Goal: Information Seeking & Learning: Learn about a topic

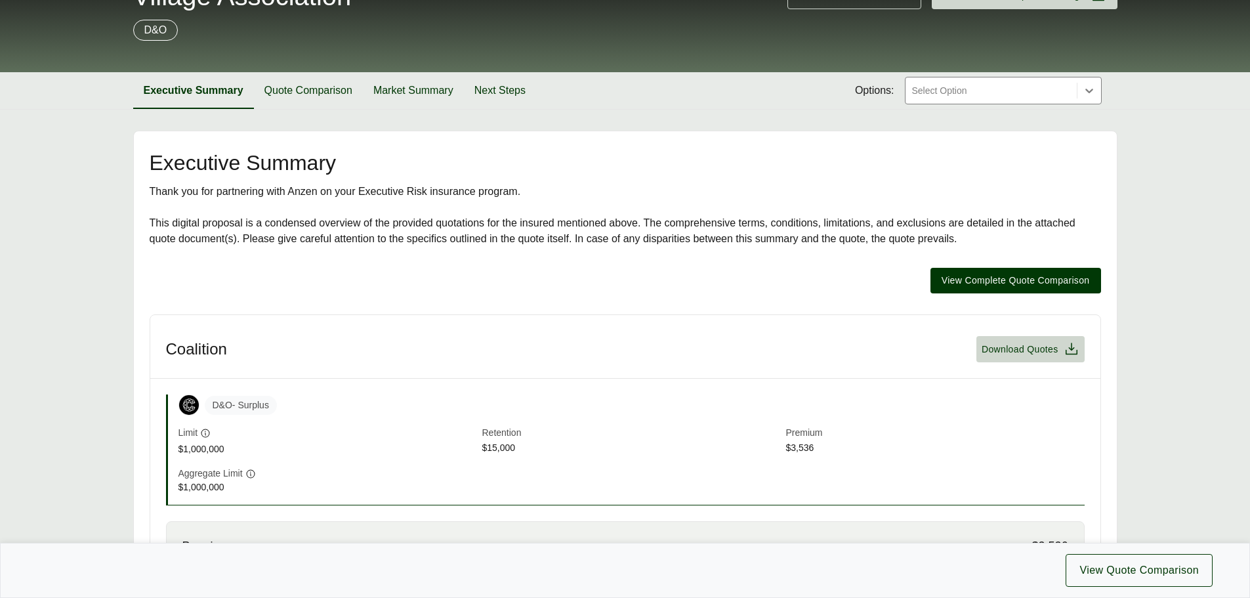
scroll to position [131, 0]
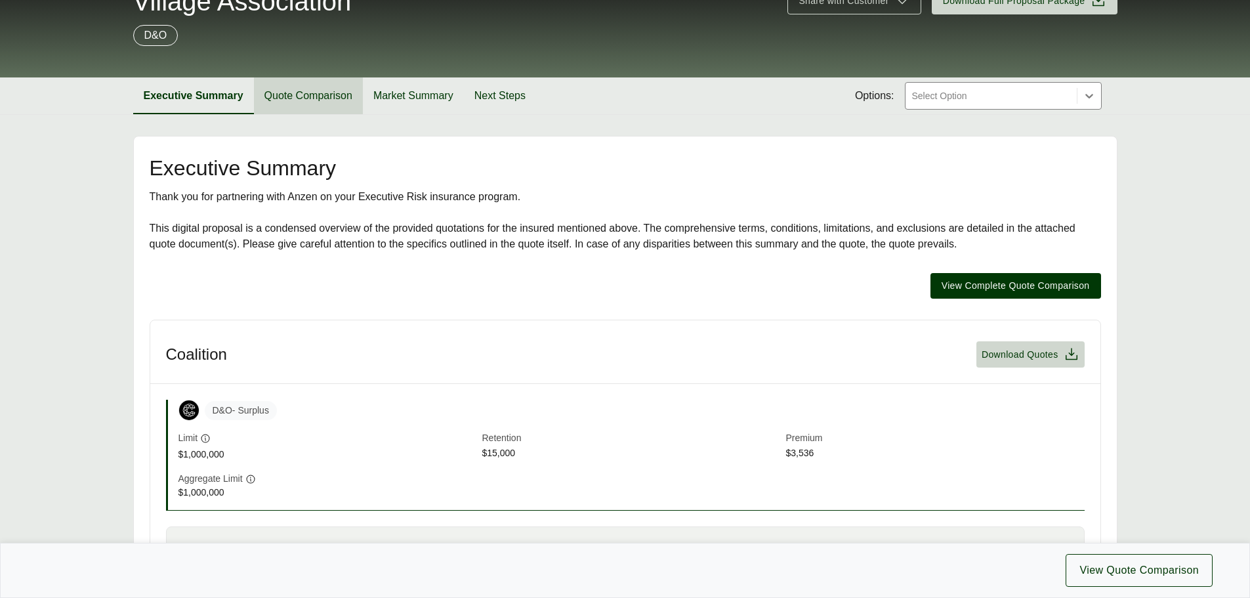
click at [289, 96] on button "Quote Comparison" at bounding box center [308, 95] width 109 height 37
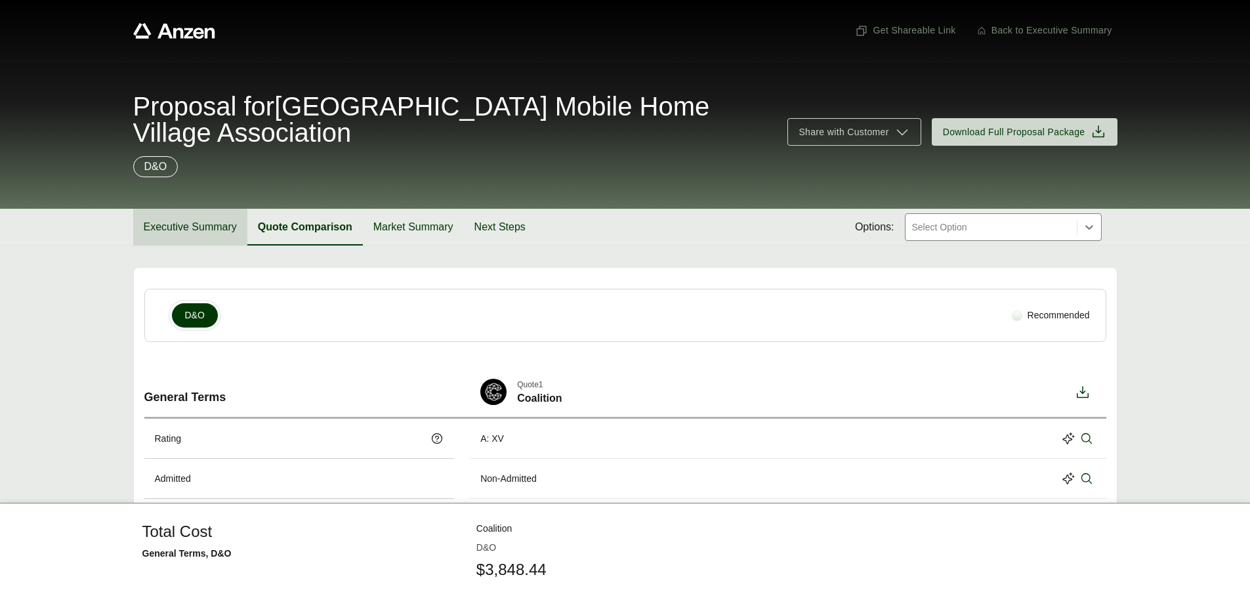
click at [207, 224] on button "Executive Summary" at bounding box center [190, 227] width 114 height 37
